Goal: Find specific page/section: Find specific page/section

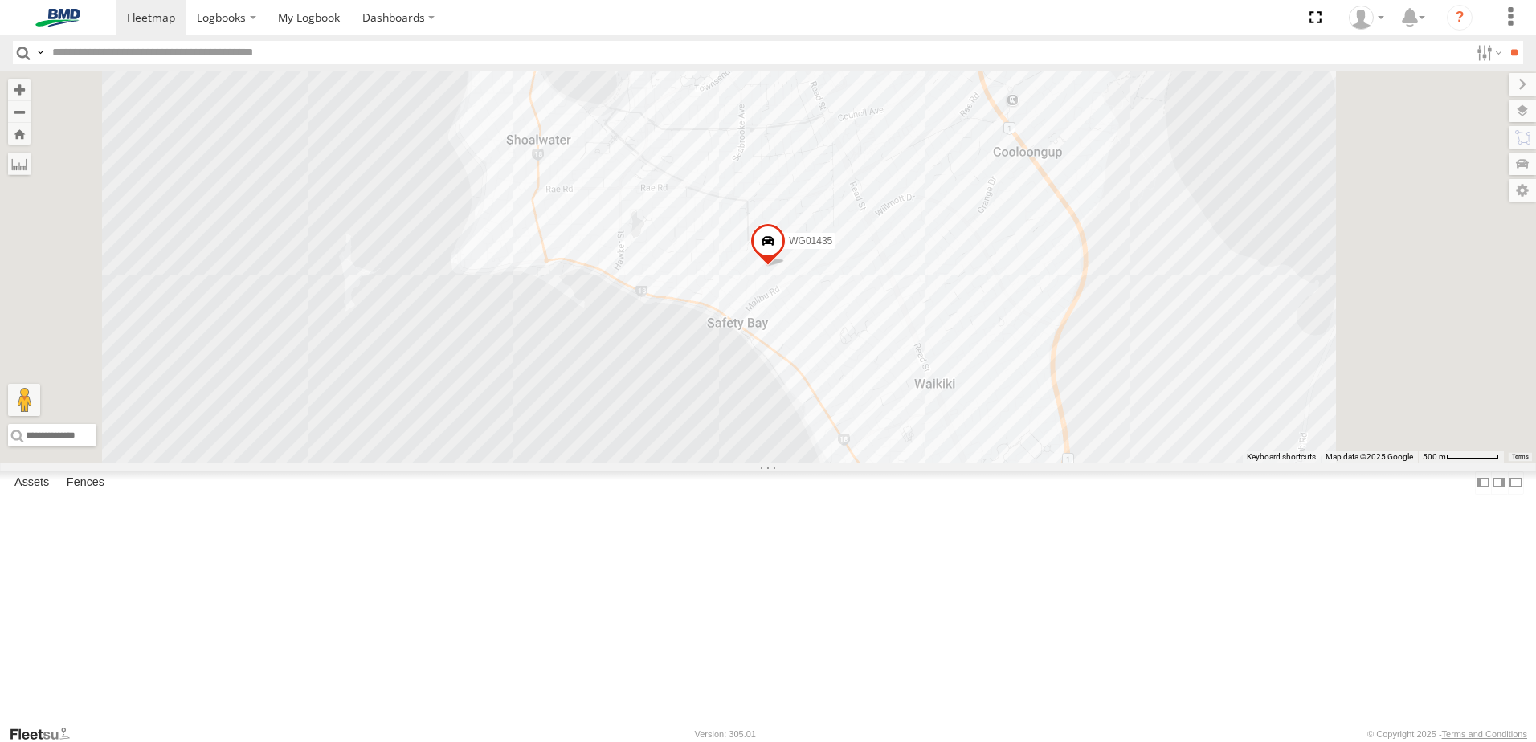
click at [0, 0] on div at bounding box center [0, 0] width 0 height 0
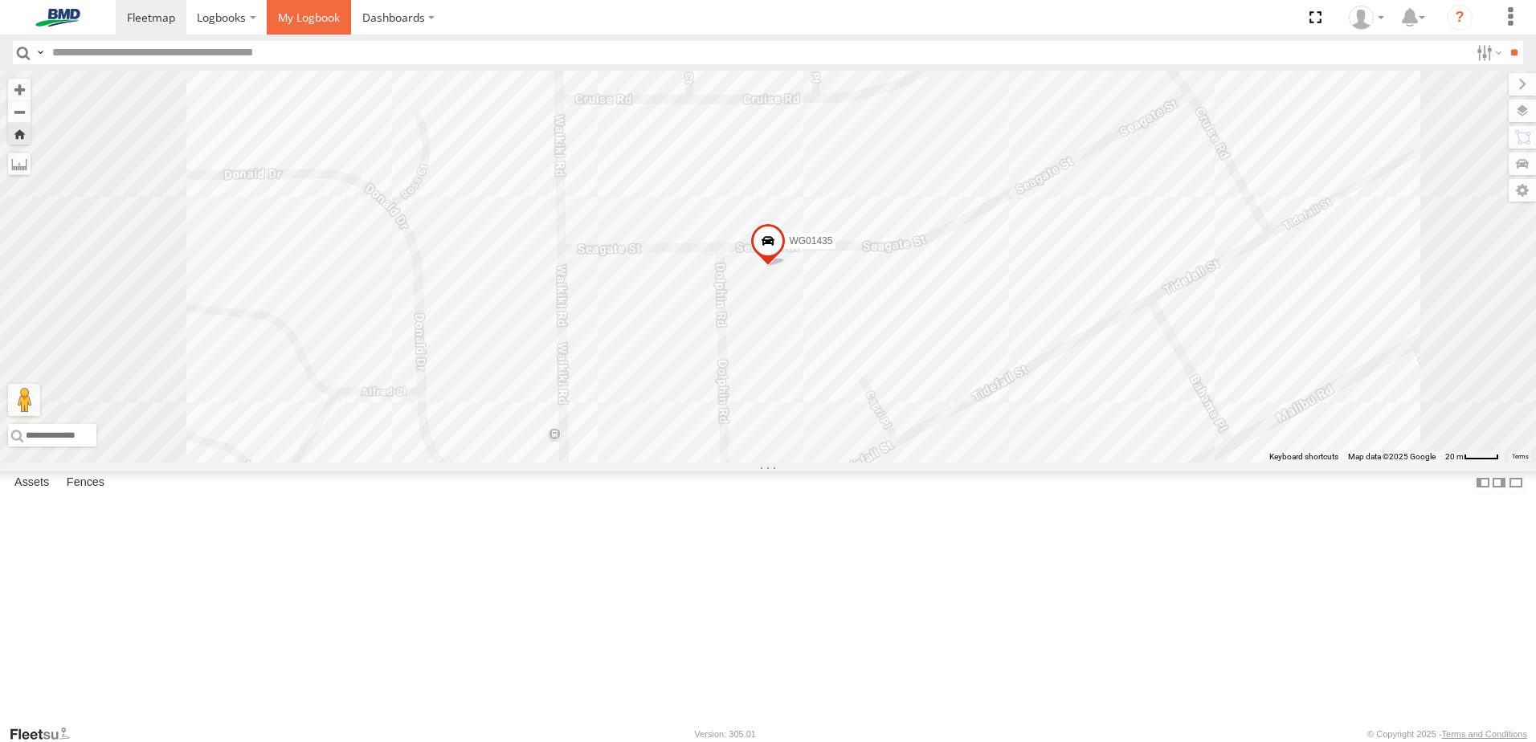
click at [312, 20] on span at bounding box center [309, 17] width 62 height 15
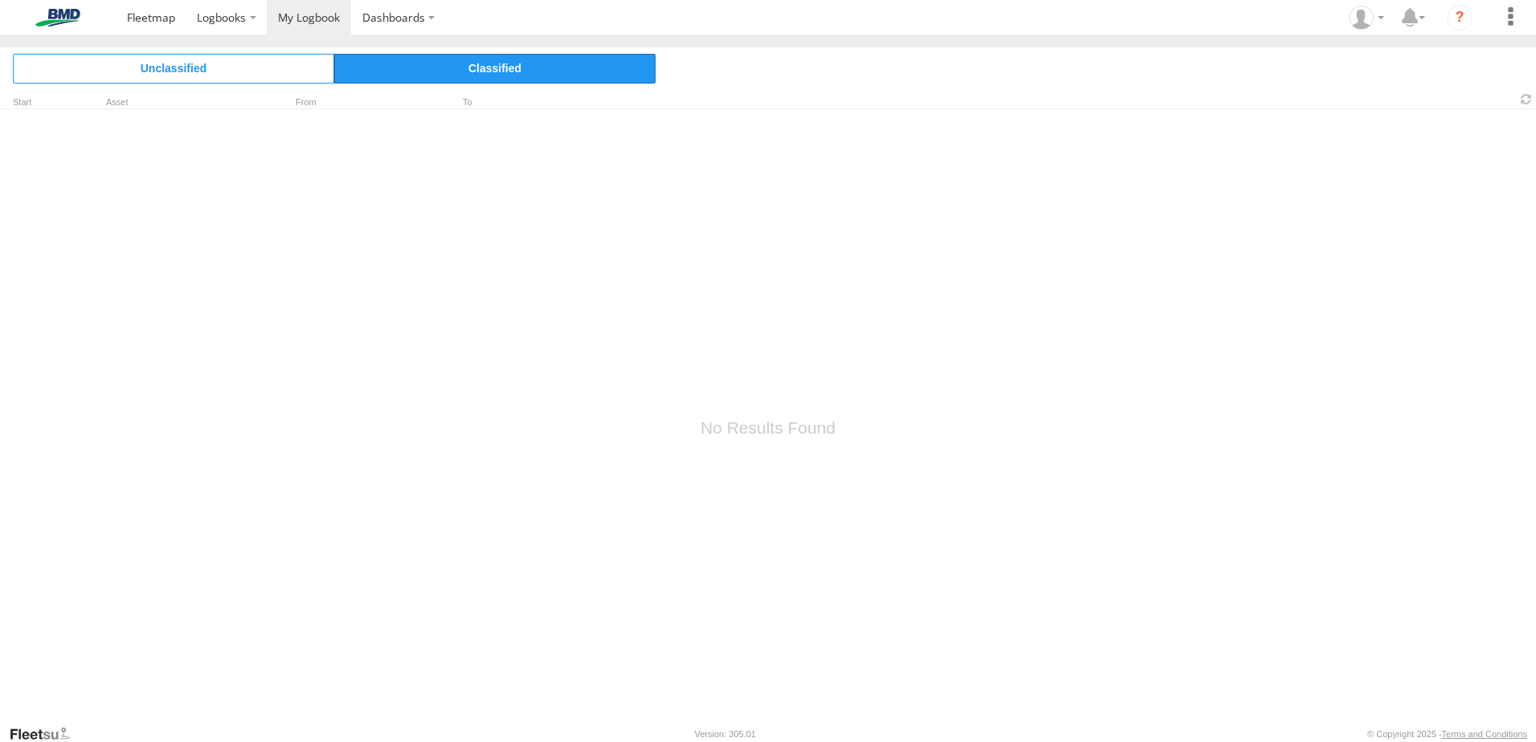
click at [441, 75] on span "Classified" at bounding box center [494, 68] width 321 height 29
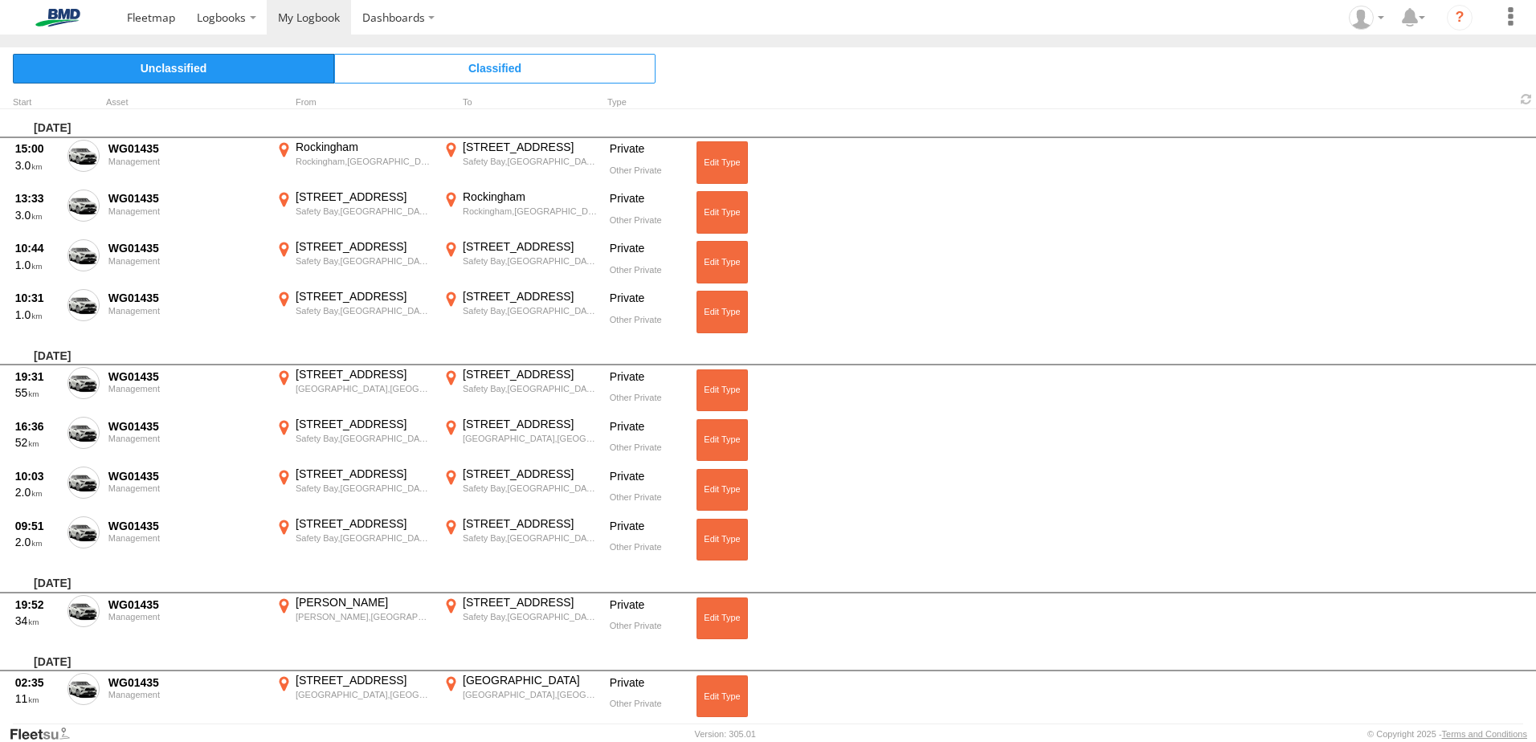
click at [159, 76] on span "Unclassified" at bounding box center [173, 68] width 321 height 29
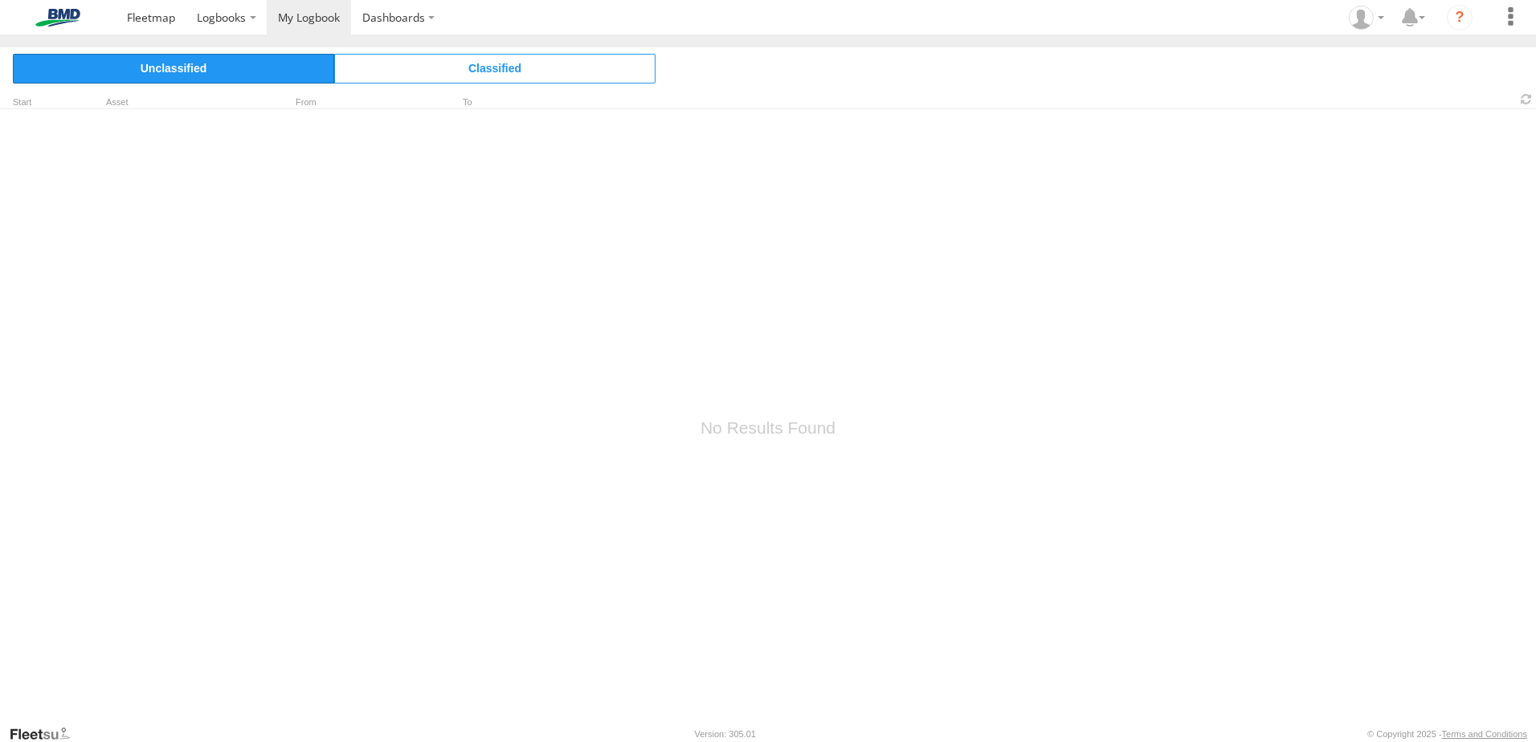
click at [314, 71] on span "Unclassified" at bounding box center [173, 68] width 321 height 29
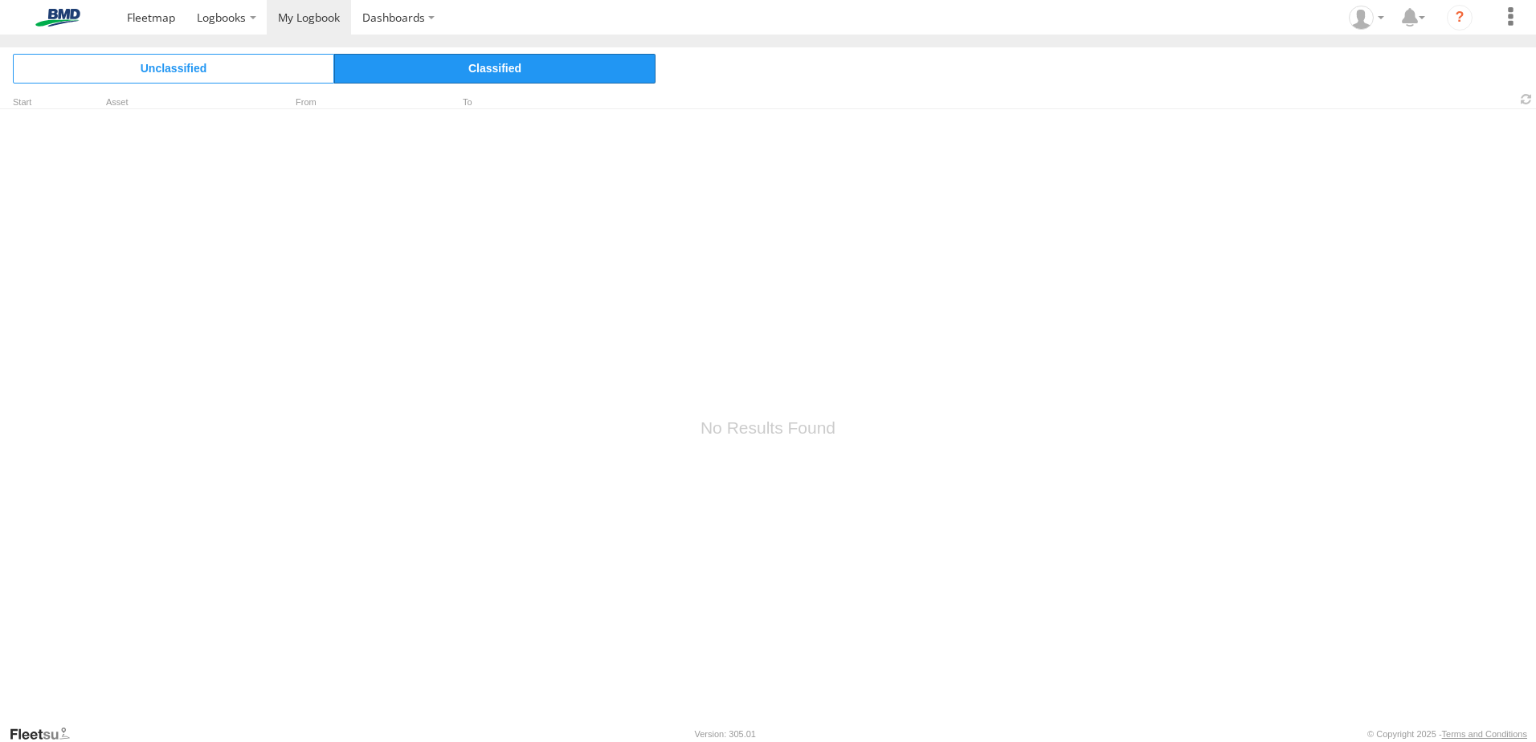
click at [376, 71] on span "Classified" at bounding box center [494, 68] width 321 height 29
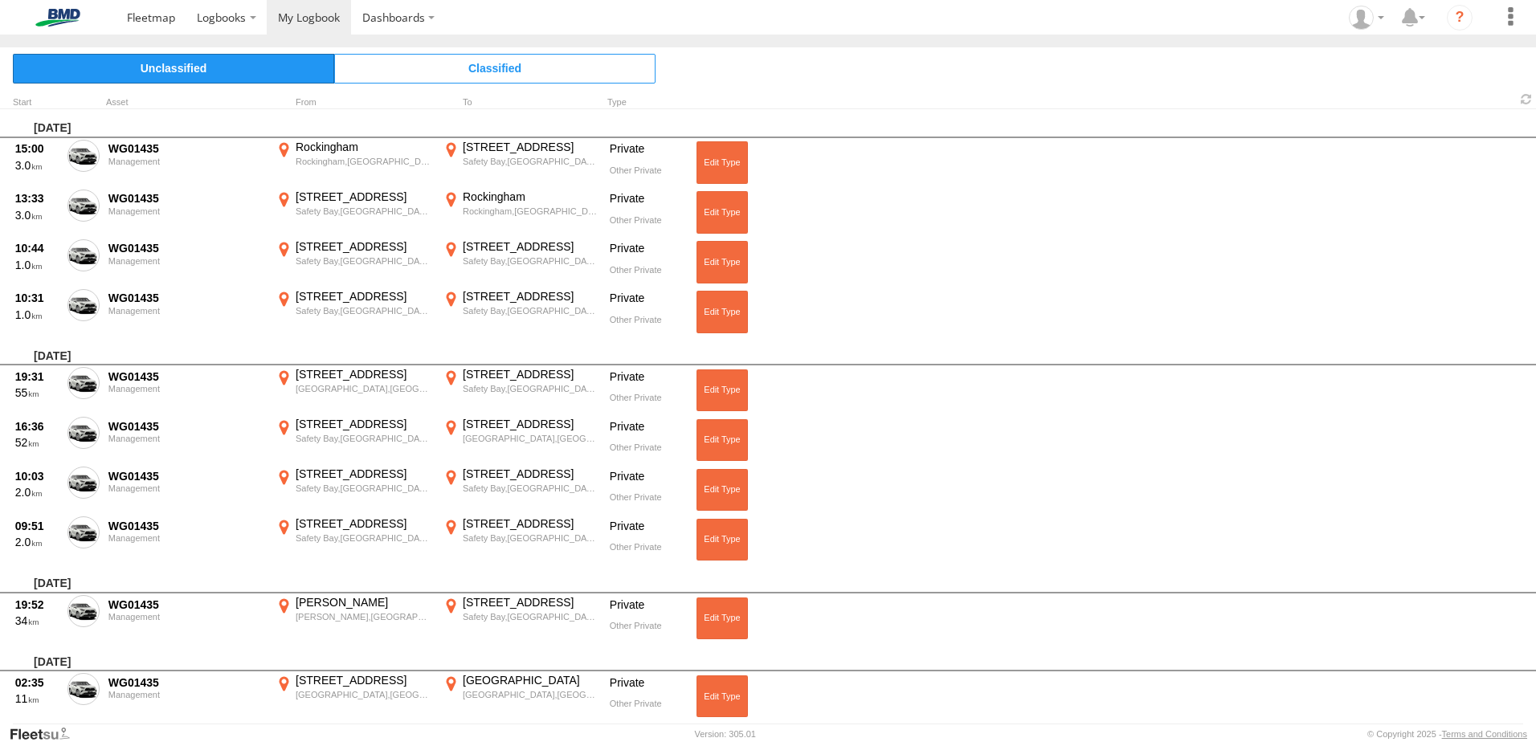
click at [204, 71] on span "Unclassified" at bounding box center [173, 68] width 321 height 29
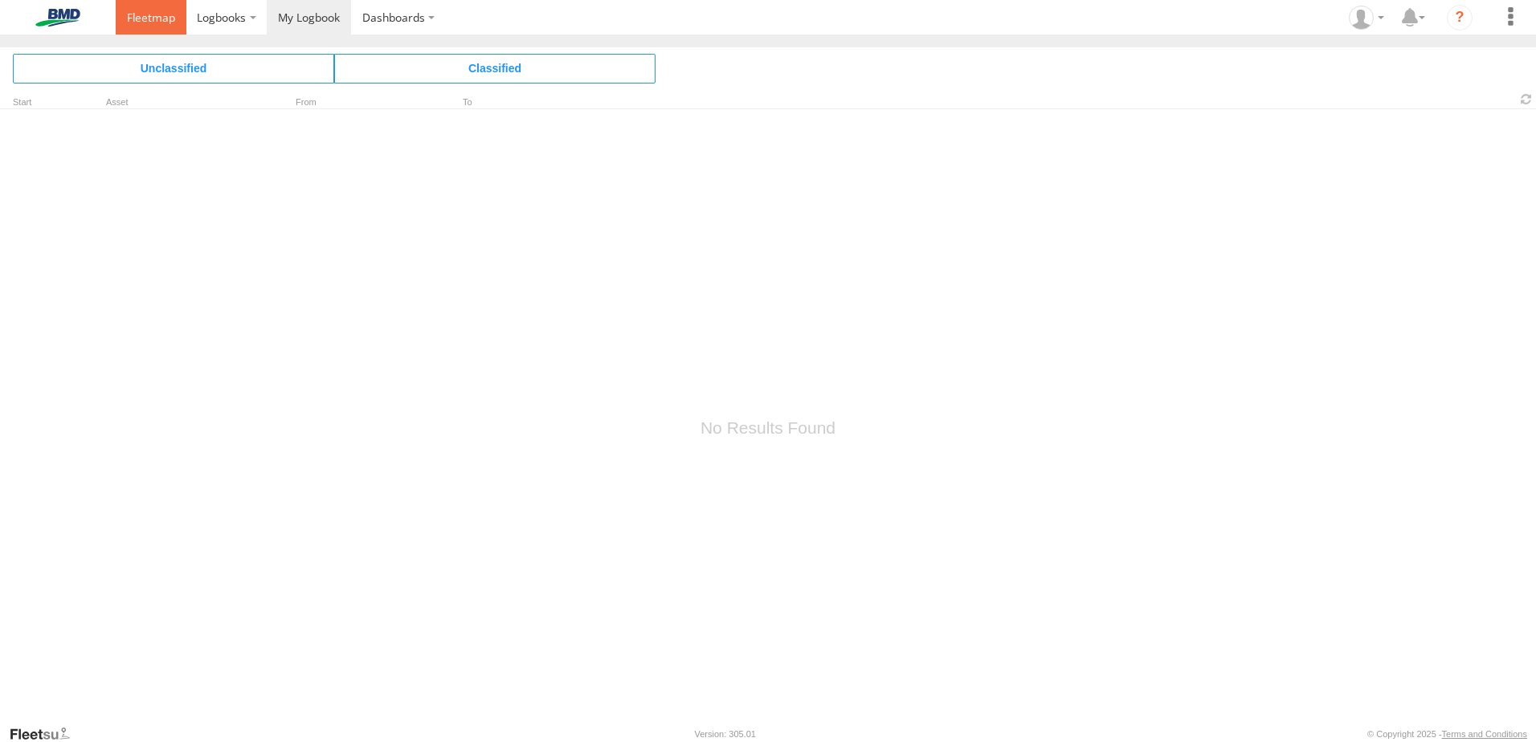
click at [139, 21] on span at bounding box center [151, 17] width 48 height 15
